Goal: Find specific page/section: Find specific page/section

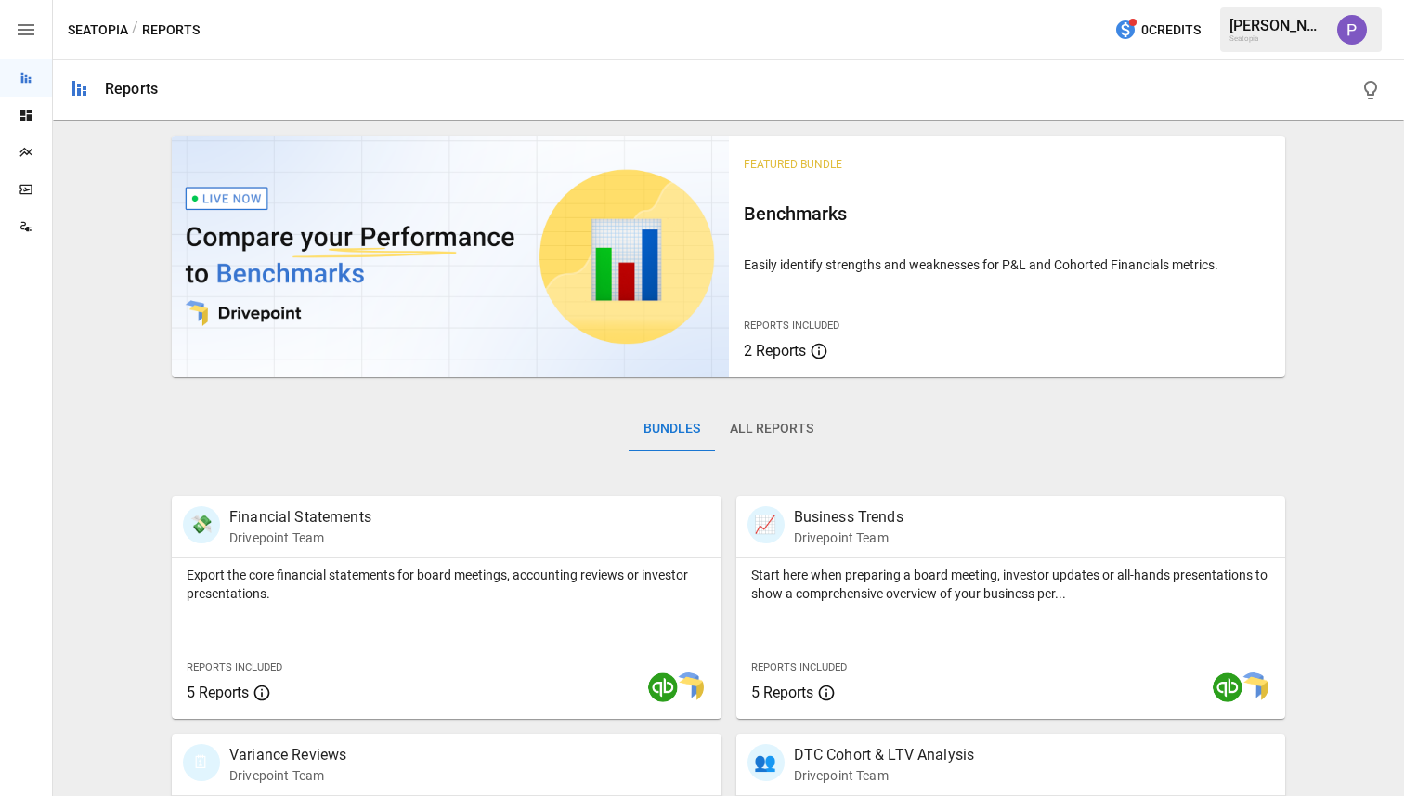
click at [752, 410] on button "All Reports" at bounding box center [771, 429] width 113 height 45
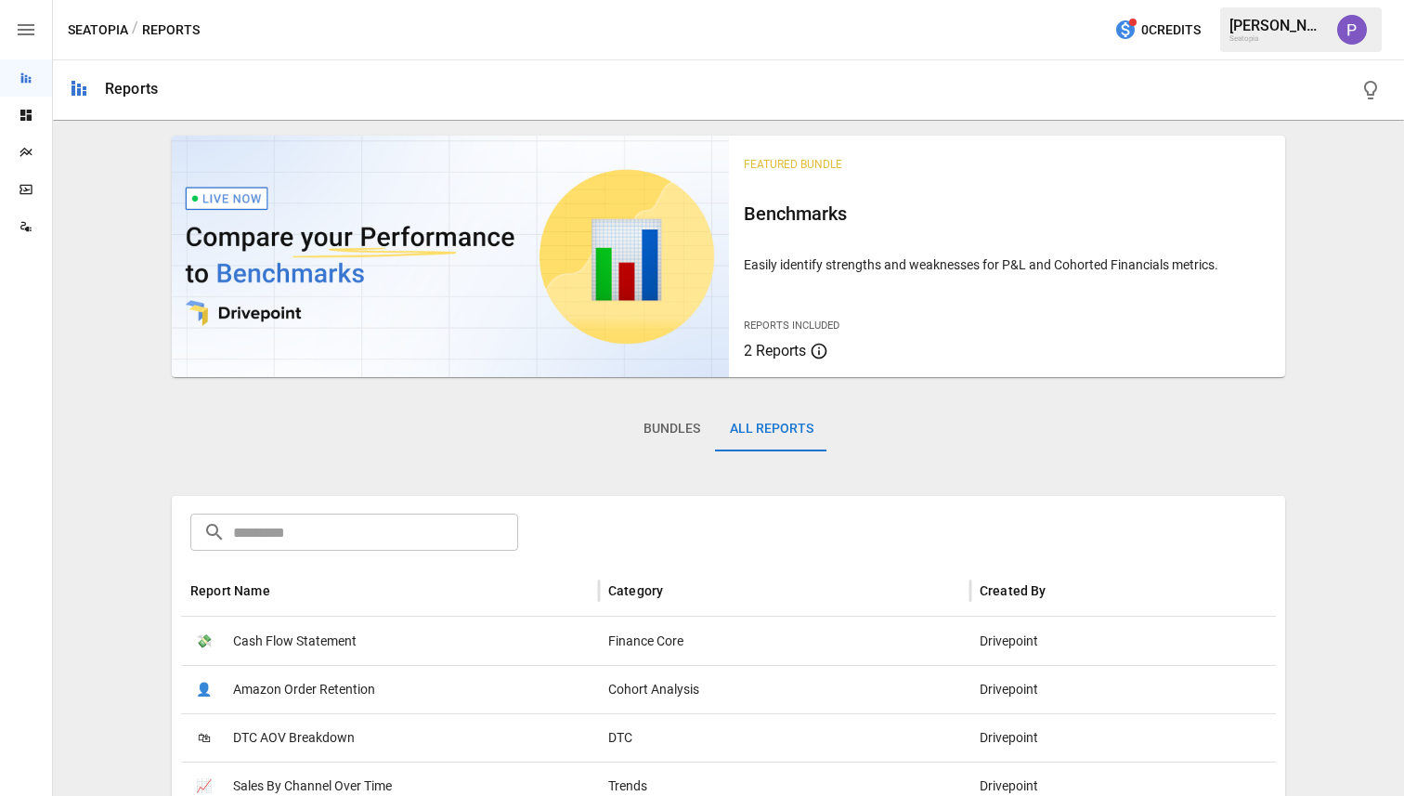
click at [472, 532] on input "text" at bounding box center [375, 531] width 285 height 37
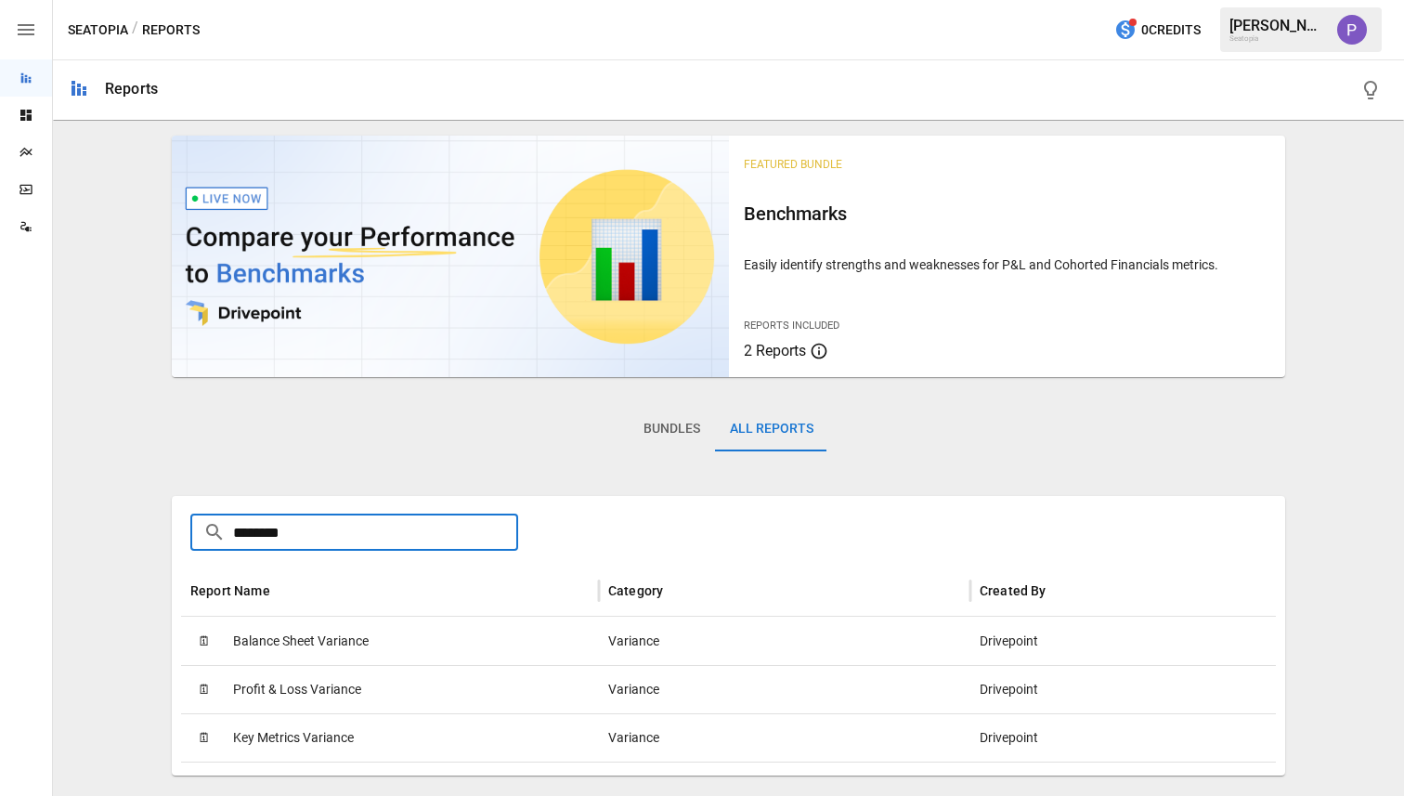
type input "********"
click at [327, 685] on span "Profit & Loss Variance" at bounding box center [297, 689] width 128 height 47
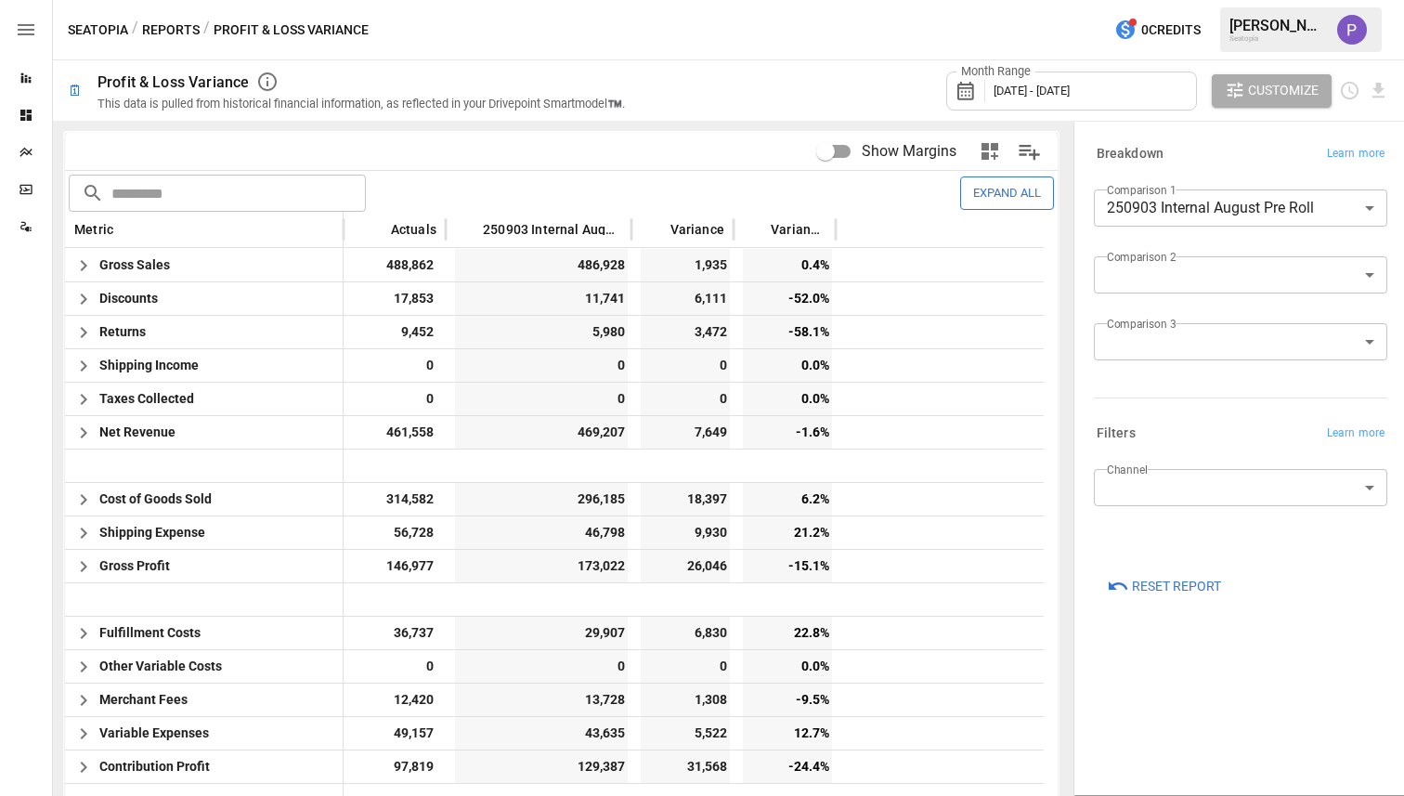
click at [1232, 0] on body "Reports Dashboards Plans SmartModel ™ Data Sources Seatopia / Reports / Profit …" at bounding box center [702, 0] width 1404 height 0
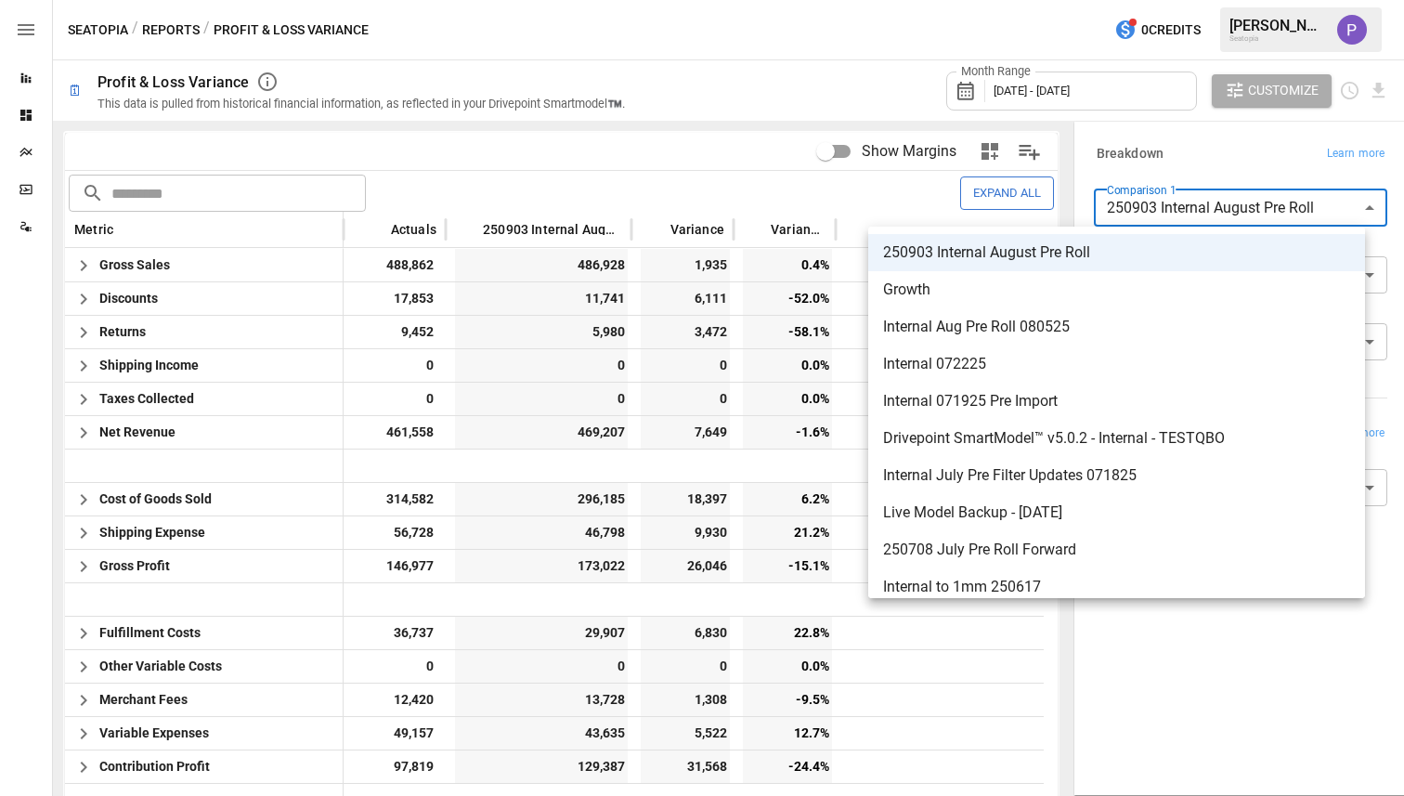
click at [1121, 170] on div at bounding box center [702, 398] width 1404 height 796
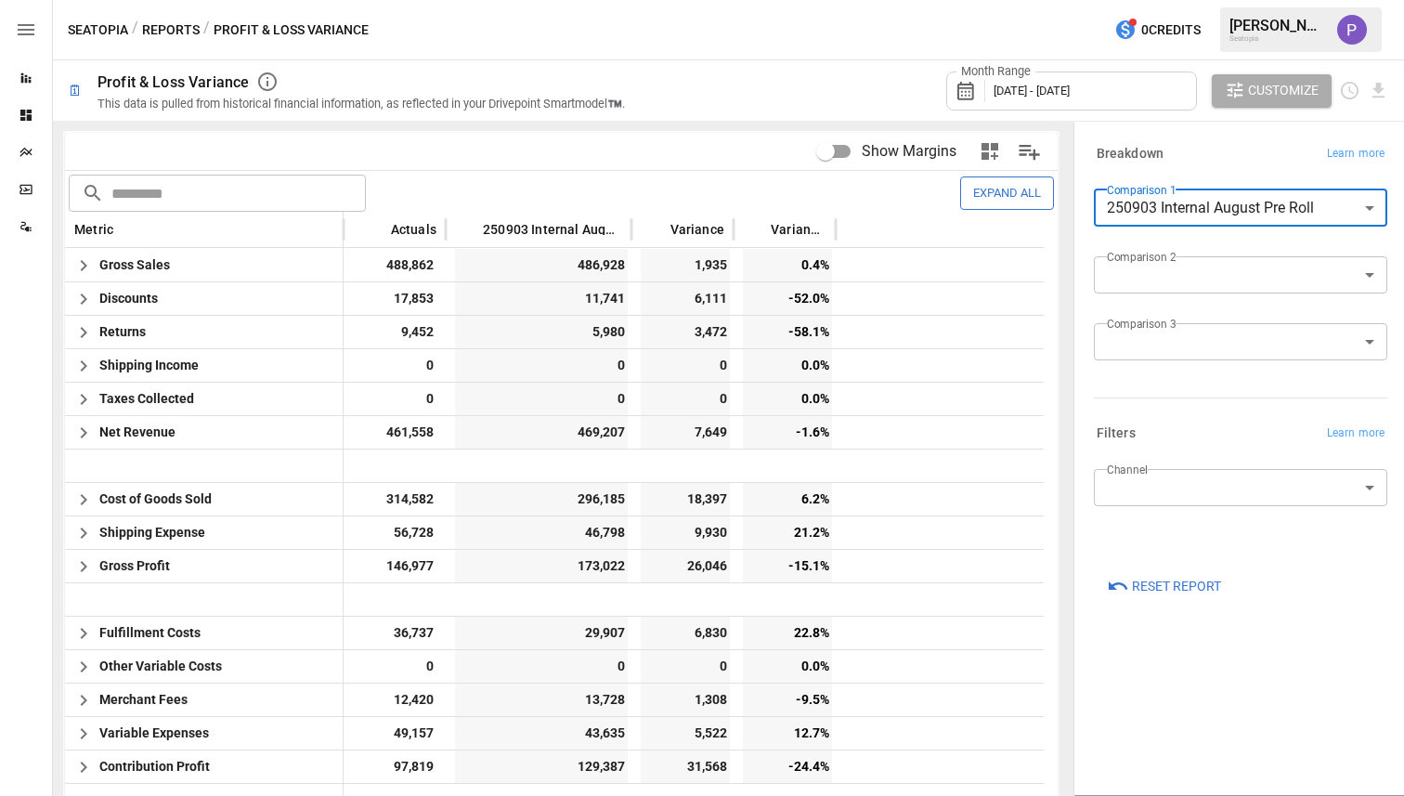
click at [1140, 0] on body "Reports Dashboards Plans SmartModel ™ Data Sources Seatopia / Reports / Profit …" at bounding box center [702, 0] width 1404 height 0
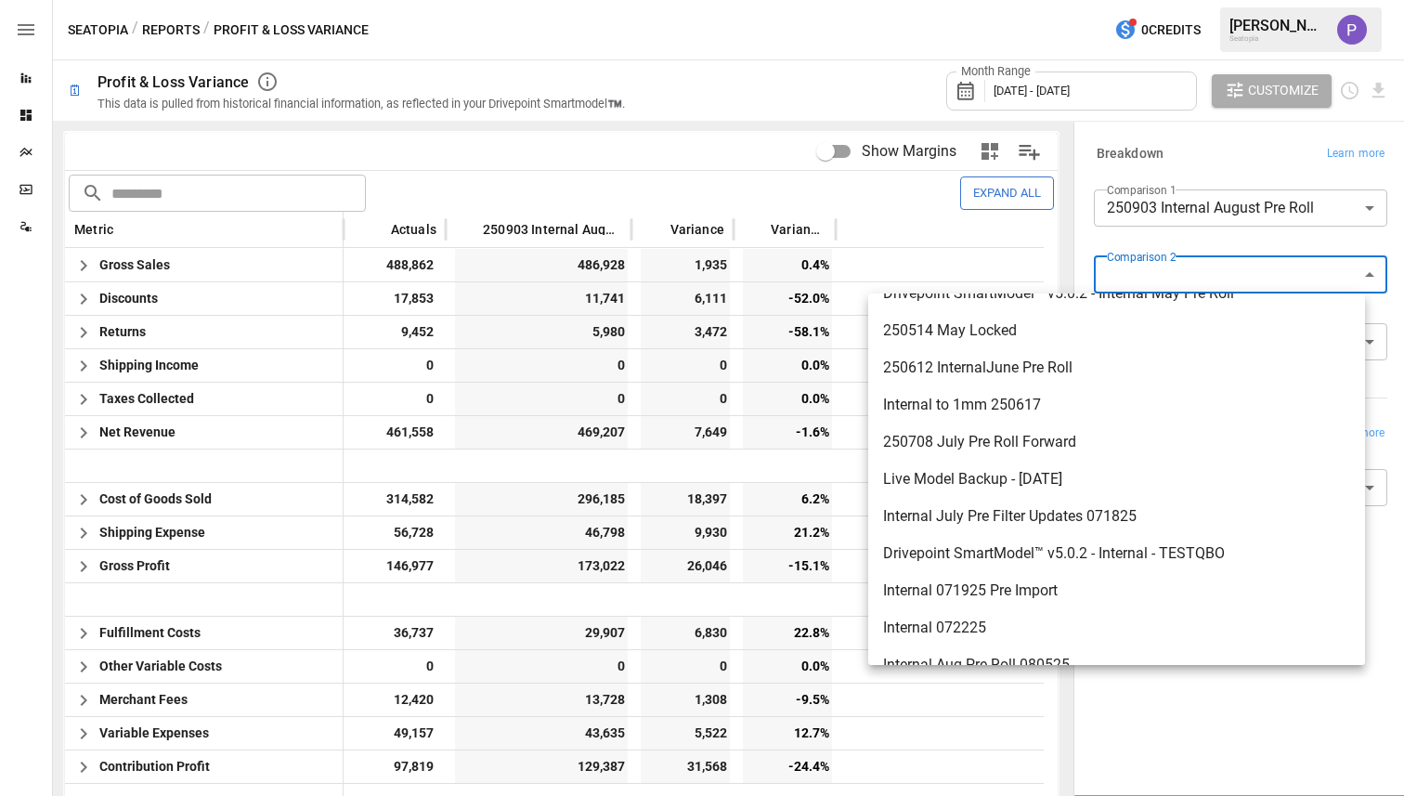
scroll to position [806, 0]
click at [1071, 271] on div at bounding box center [702, 398] width 1404 height 796
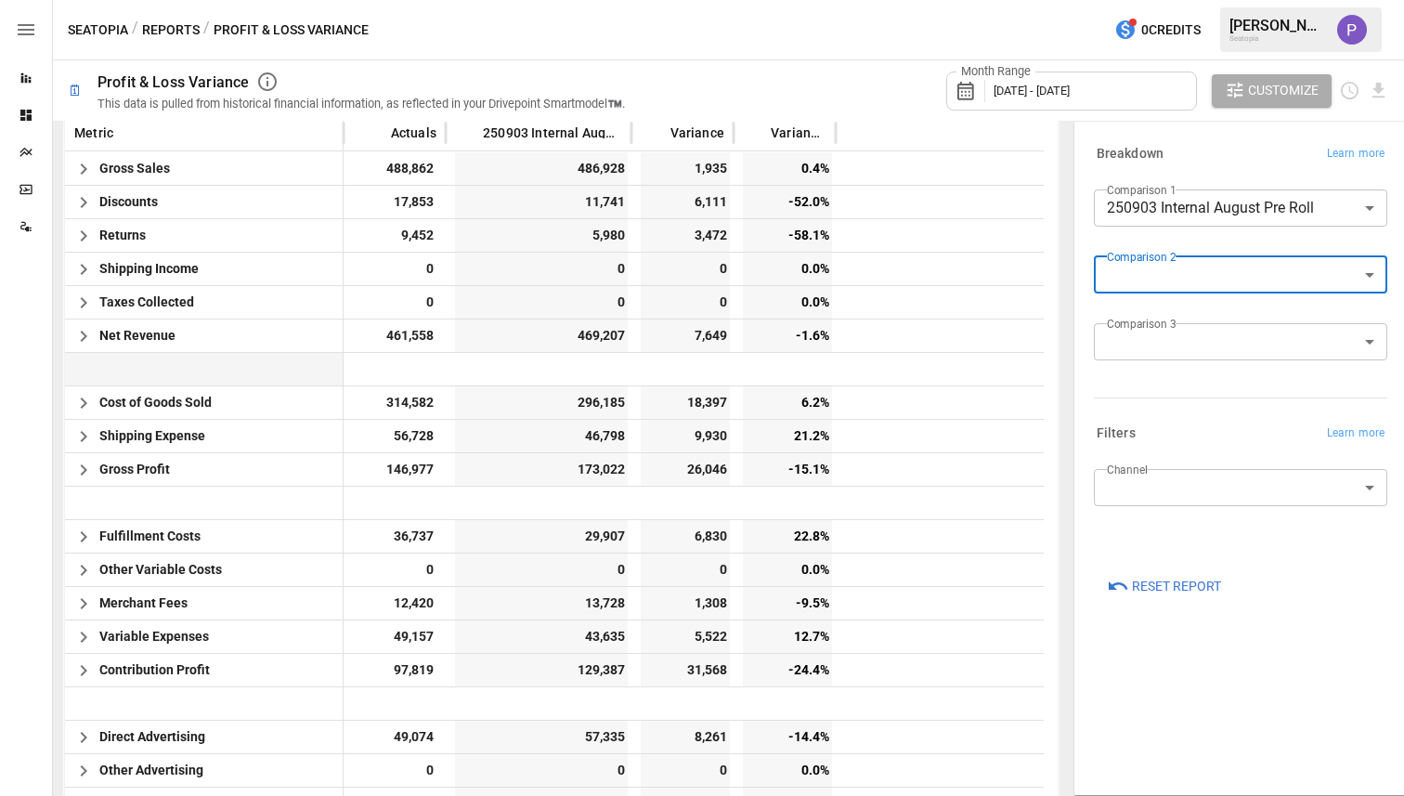
scroll to position [0, 0]
